Goal: Communication & Community: Answer question/provide support

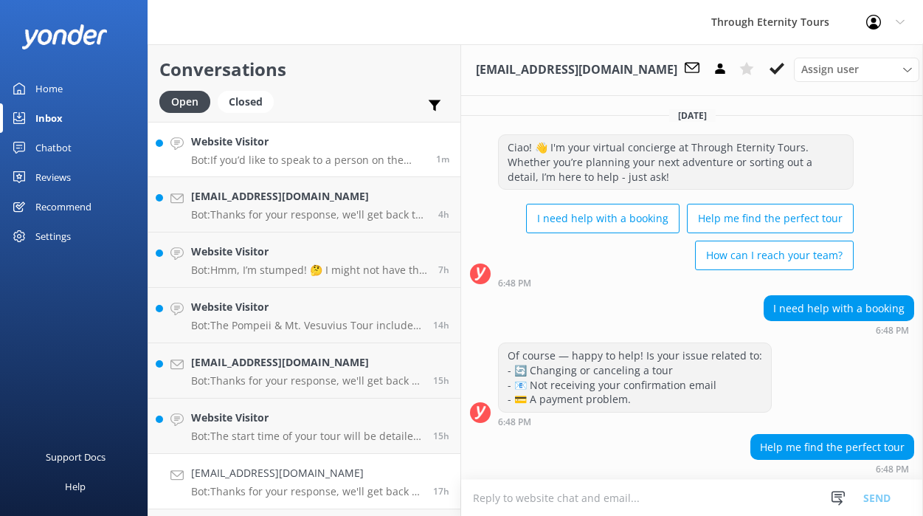
click at [289, 134] on h4 "Website Visitor" at bounding box center [308, 142] width 234 height 16
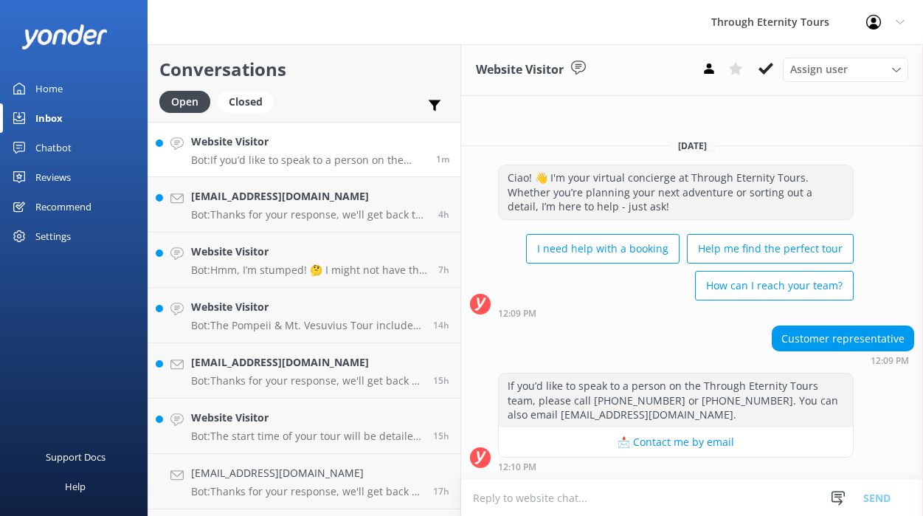
click at [667, 500] on textarea at bounding box center [692, 498] width 462 height 36
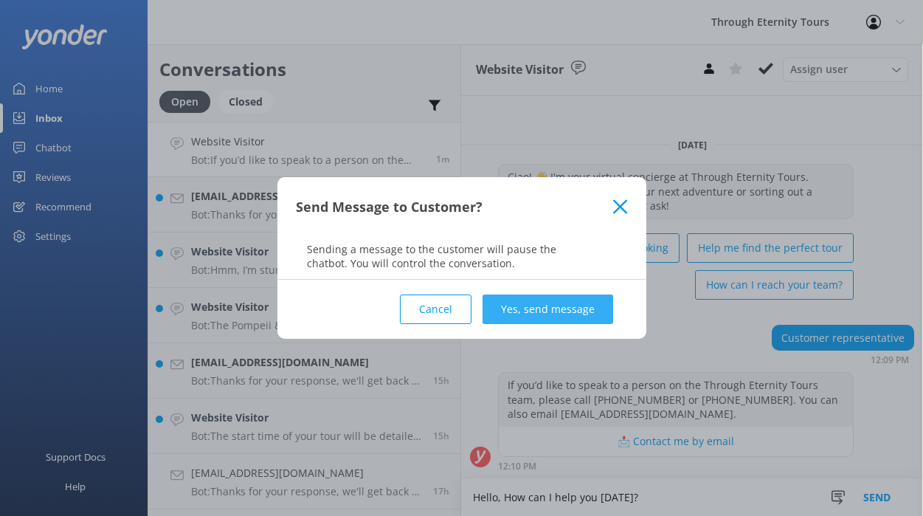
type textarea "Hello, How can I help you [DATE]?"
click at [571, 309] on button "Yes, send message" at bounding box center [548, 310] width 131 height 30
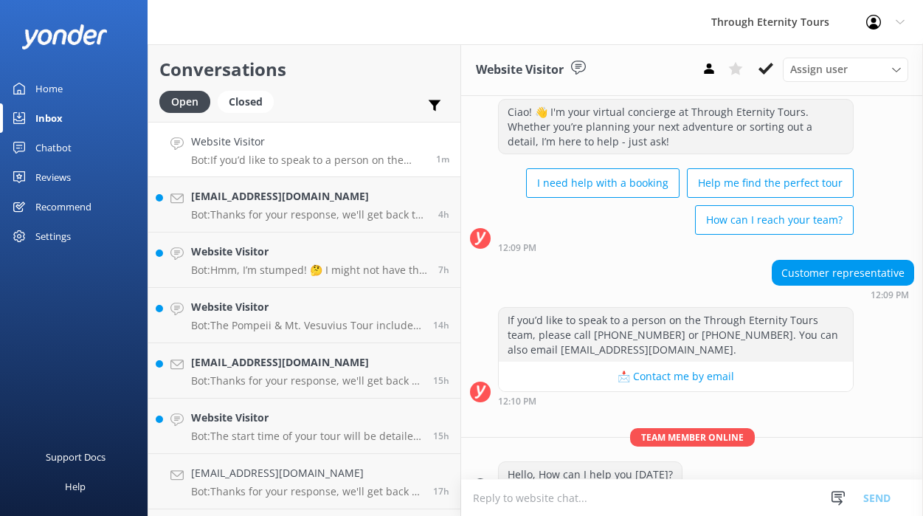
scroll to position [66, 0]
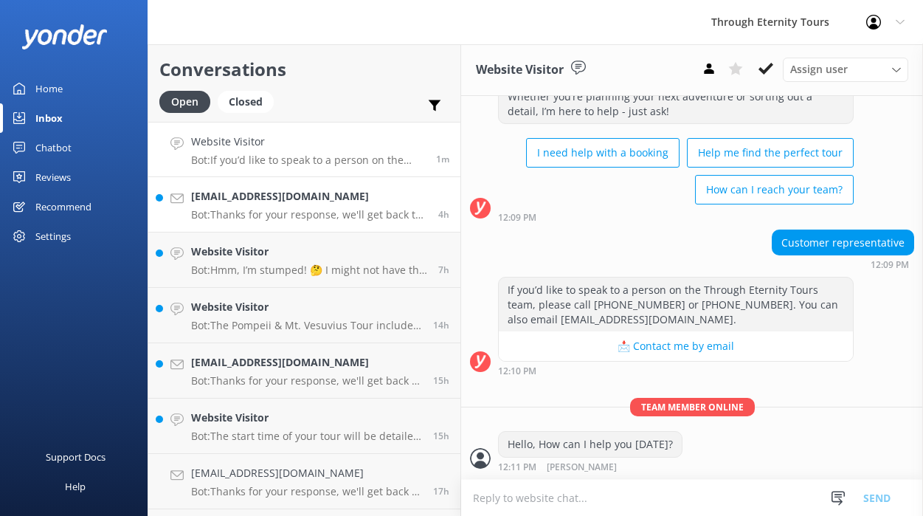
click at [309, 183] on link "[EMAIL_ADDRESS][DOMAIN_NAME] Bot: Thanks for your response, we'll get back to y…" at bounding box center [304, 204] width 312 height 55
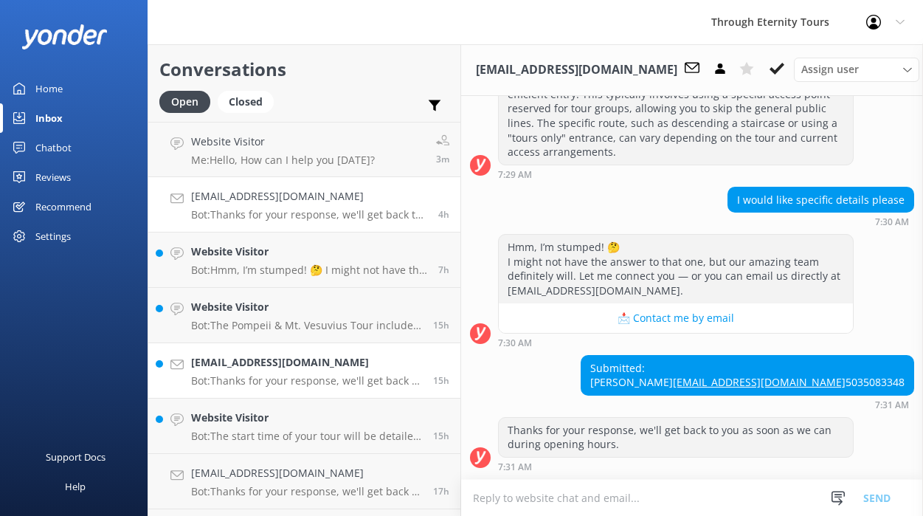
click at [244, 376] on p "Bot: Thanks for your response, we'll get back to you as soon as we can during o…" at bounding box center [306, 380] width 231 height 13
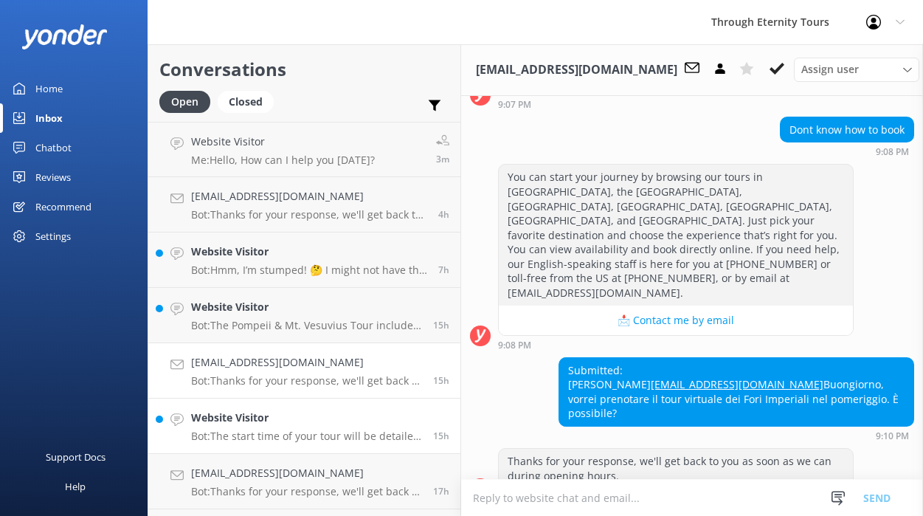
scroll to position [319, 0]
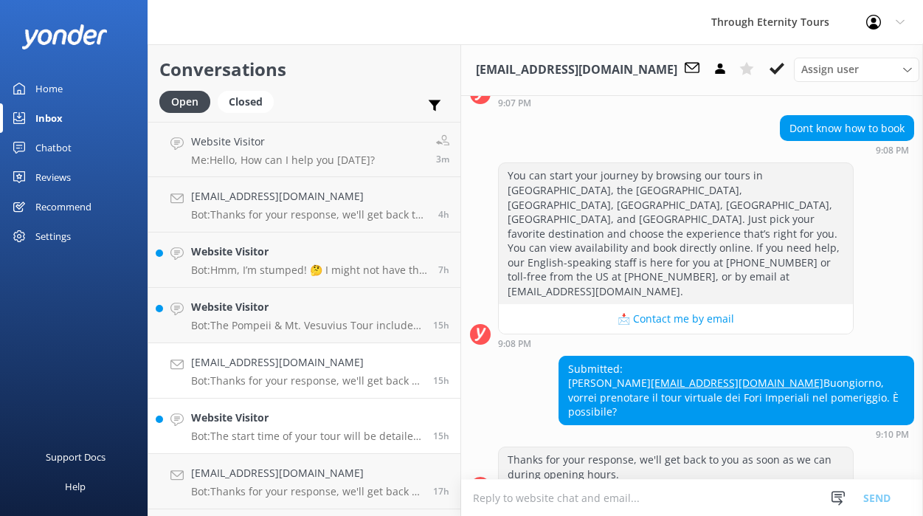
click at [233, 434] on p "Bot: The start time of your tour will be detailed in your confirmation email. I…" at bounding box center [306, 436] width 231 height 13
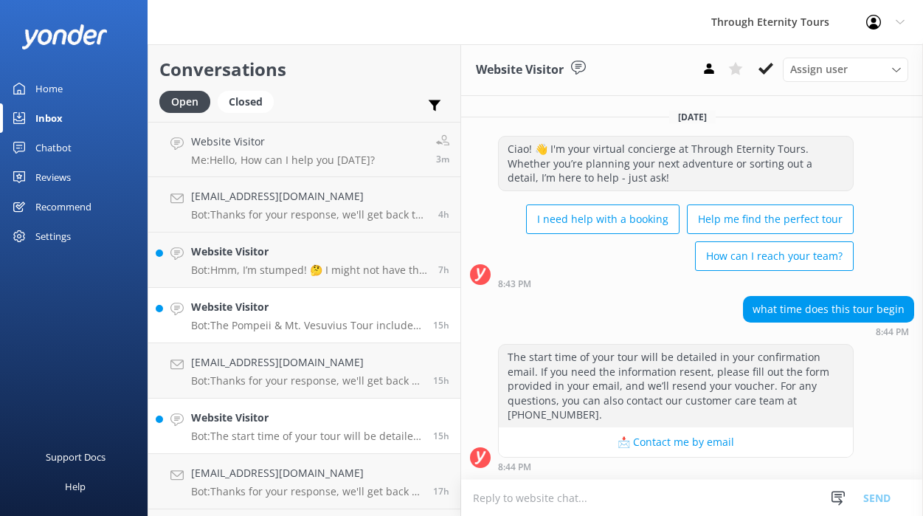
click at [260, 310] on h4 "Website Visitor" at bounding box center [306, 307] width 231 height 16
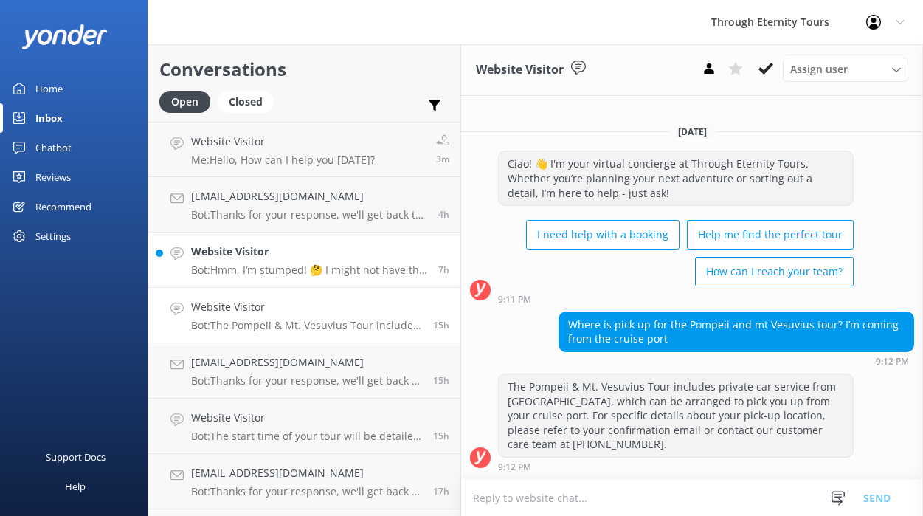
click at [269, 248] on h4 "Website Visitor" at bounding box center [309, 252] width 236 height 16
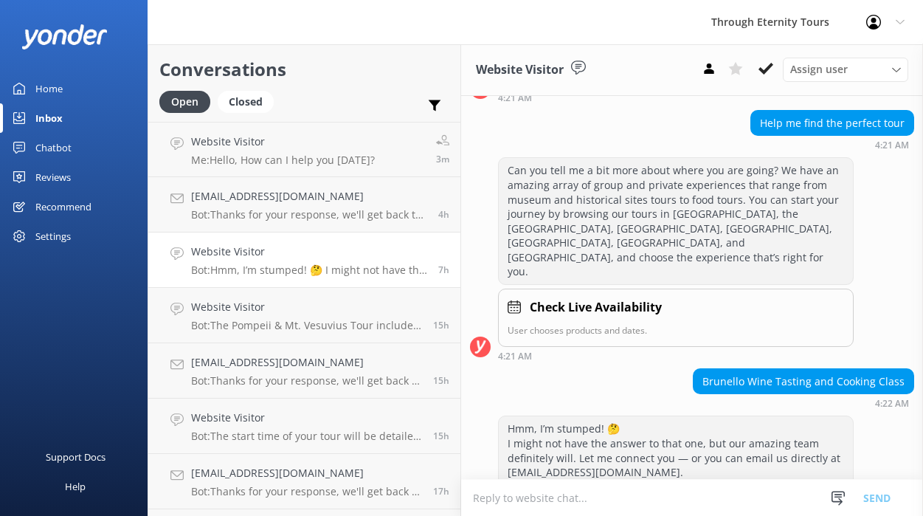
scroll to position [337, 0]
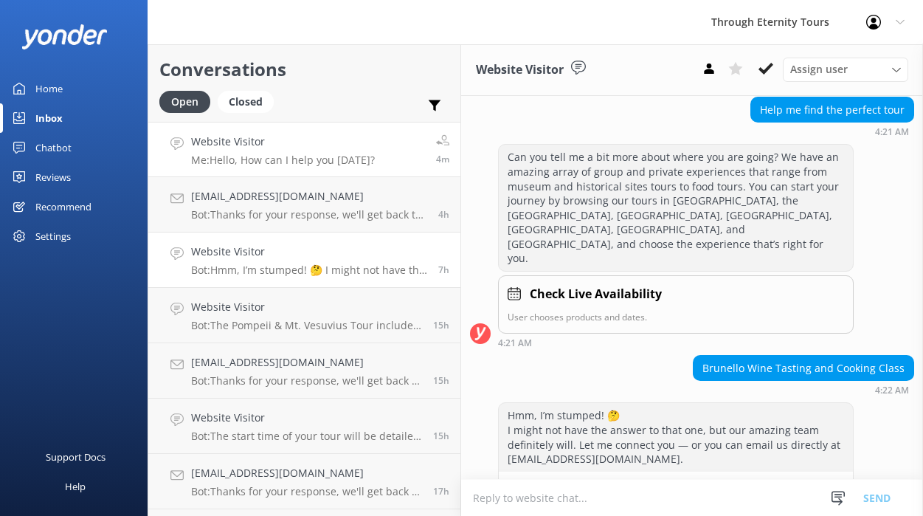
click at [251, 153] on div "Website Visitor Me: Hello, How can I help you [DATE]?" at bounding box center [283, 150] width 184 height 32
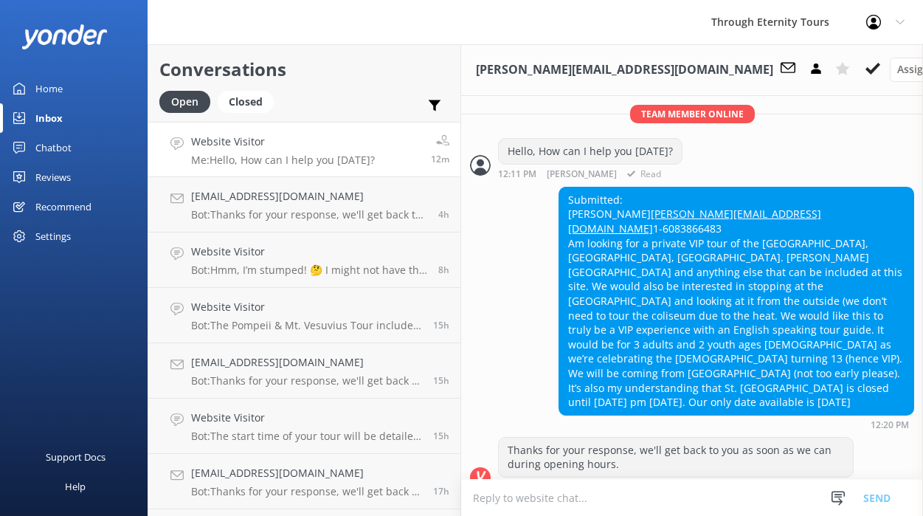
scroll to position [363, 0]
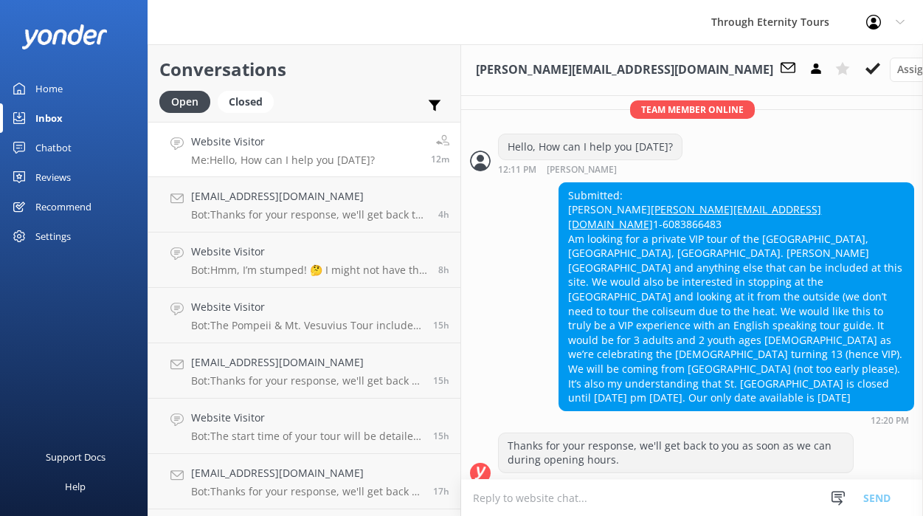
click at [511, 288] on div "Submitted: [PERSON_NAME] Iverson [EMAIL_ADDRESS][DOMAIN_NAME] 1-6083866483 Am l…" at bounding box center [692, 303] width 462 height 243
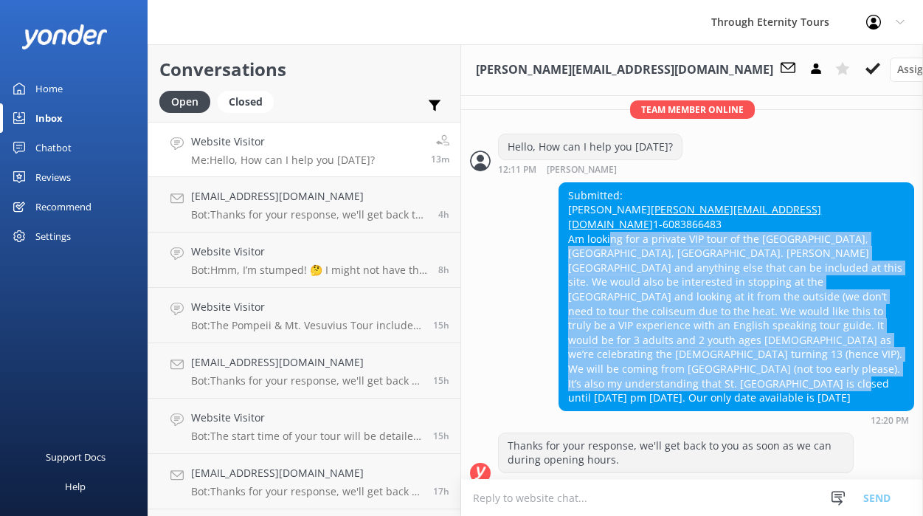
drag, startPoint x: 591, startPoint y: 251, endPoint x: 654, endPoint y: 376, distance: 140.3
click at [654, 376] on div "Submitted: [PERSON_NAME] Iverson [EMAIL_ADDRESS][DOMAIN_NAME] 1-6083866483 Am l…" at bounding box center [736, 296] width 354 height 227
click at [690, 370] on div "Submitted: [PERSON_NAME] Iverson [EMAIL_ADDRESS][DOMAIN_NAME] 1-6083866483 Am l…" at bounding box center [736, 296] width 354 height 227
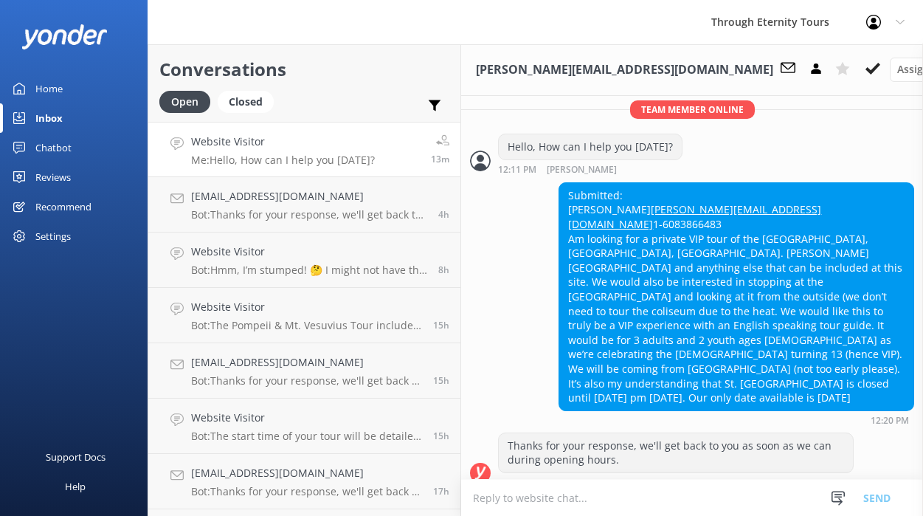
click at [588, 498] on textarea at bounding box center [692, 498] width 462 height 36
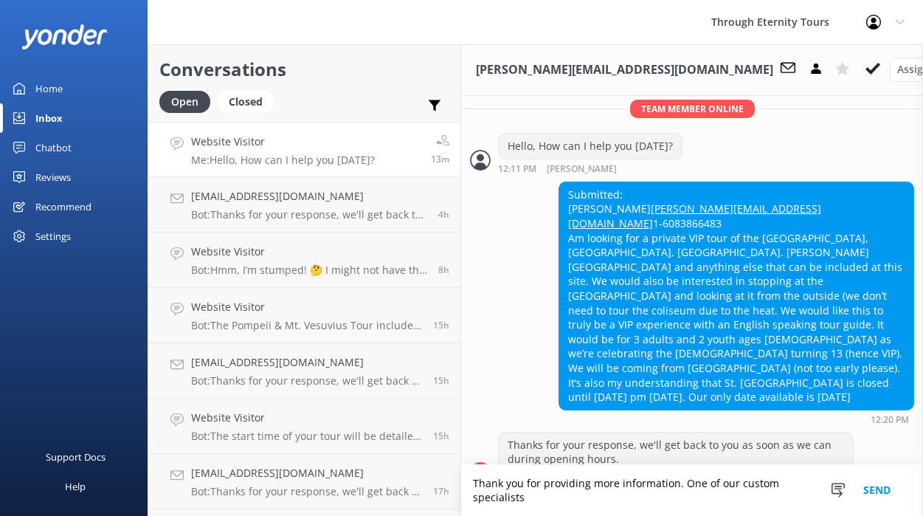
scroll to position [378, 0]
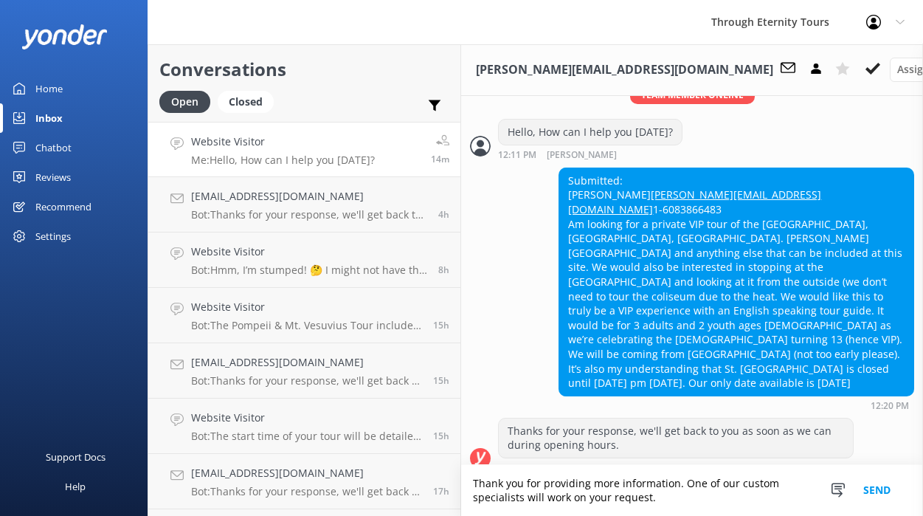
click at [690, 472] on textarea "Thank you for providing more information. One of our custom specialists will wo…" at bounding box center [692, 490] width 462 height 51
drag, startPoint x: 664, startPoint y: 485, endPoint x: 503, endPoint y: 498, distance: 160.7
click at [503, 498] on textarea "Thank you for providing more information. One of our custom specialists will wo…" at bounding box center [692, 490] width 462 height 51
click at [505, 498] on textarea "Thank you for providing more information. We will work on your request." at bounding box center [692, 490] width 462 height 51
type textarea "Thank you for providing more information. We will work on your request and get …"
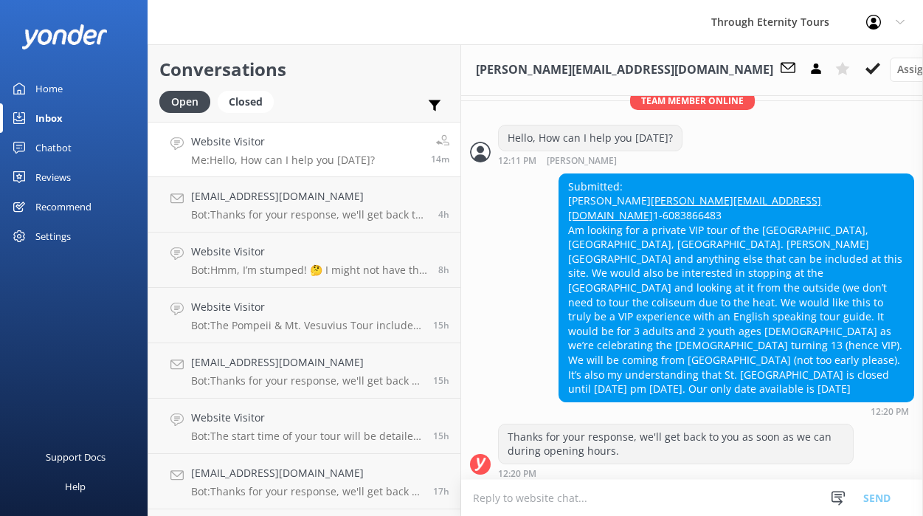
scroll to position [375, 0]
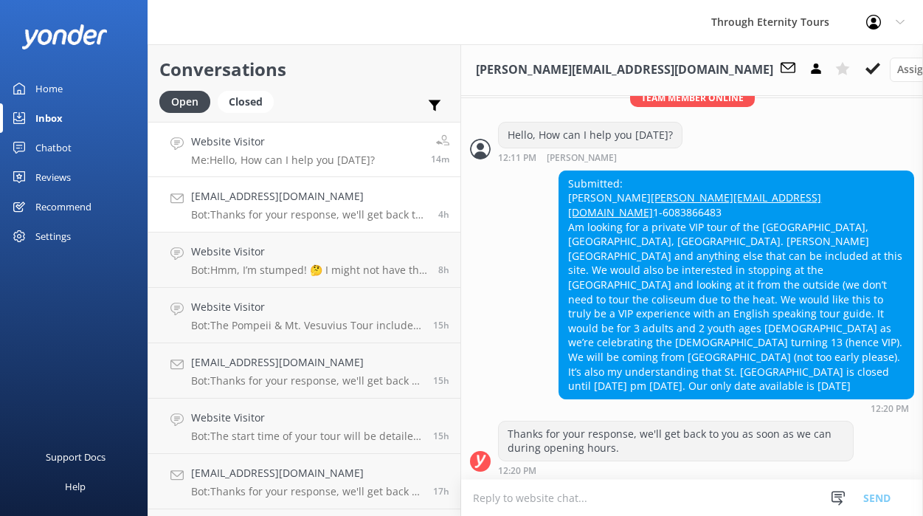
click at [238, 210] on p "Bot: Thanks for your response, we'll get back to you as soon as we can during o…" at bounding box center [309, 214] width 236 height 13
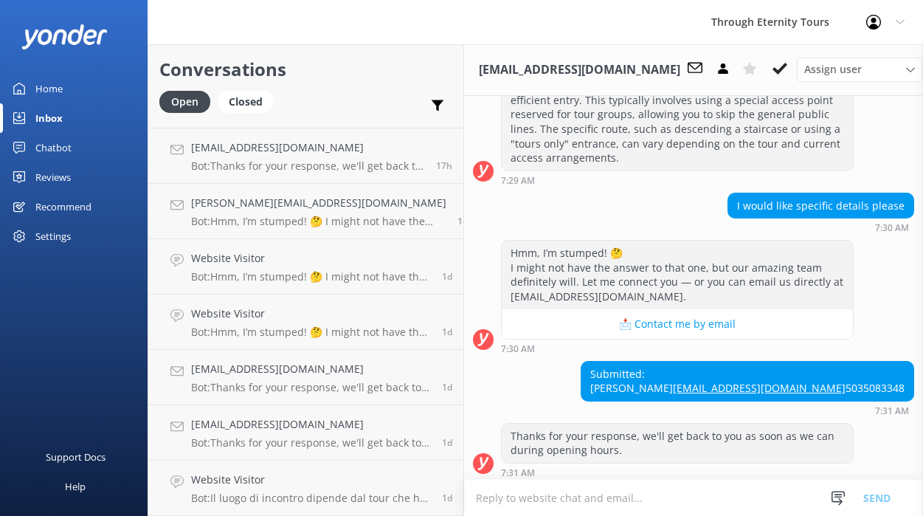
scroll to position [333, 0]
